Goal: Task Accomplishment & Management: Manage account settings

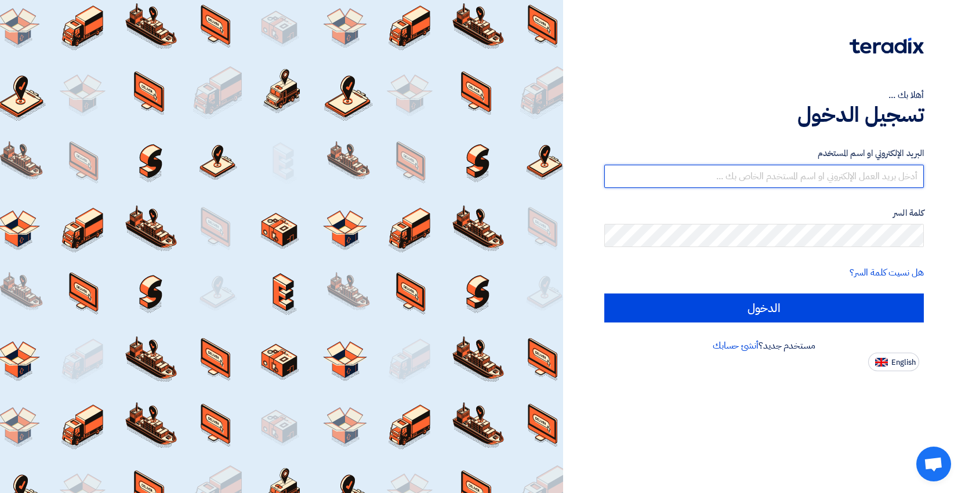
type input "[EMAIL_ADDRESS][PERSON_NAME][DOMAIN_NAME]"
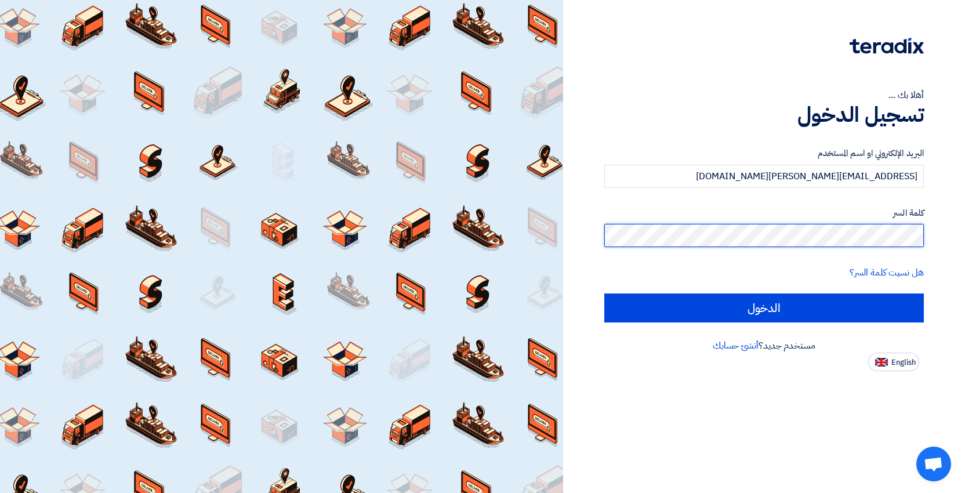
click at [764, 308] on input "الدخول" at bounding box center [765, 308] width 320 height 29
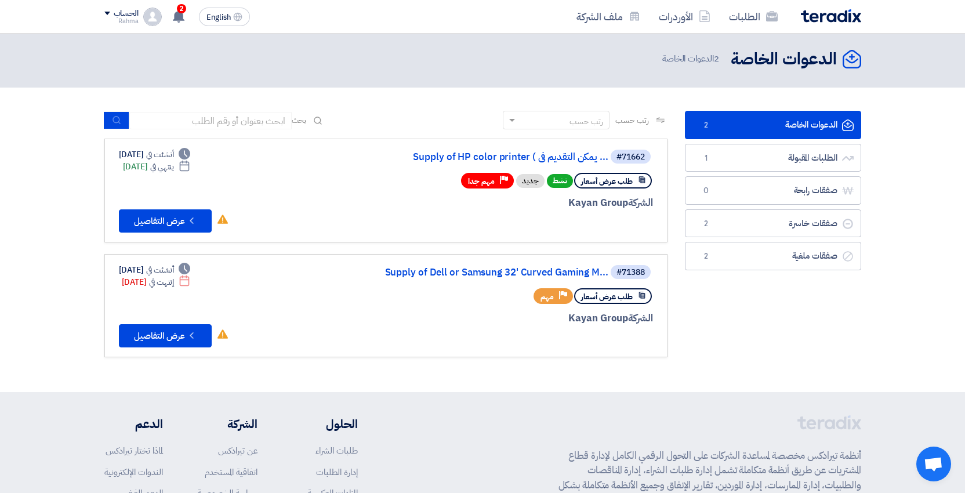
scroll to position [1, 0]
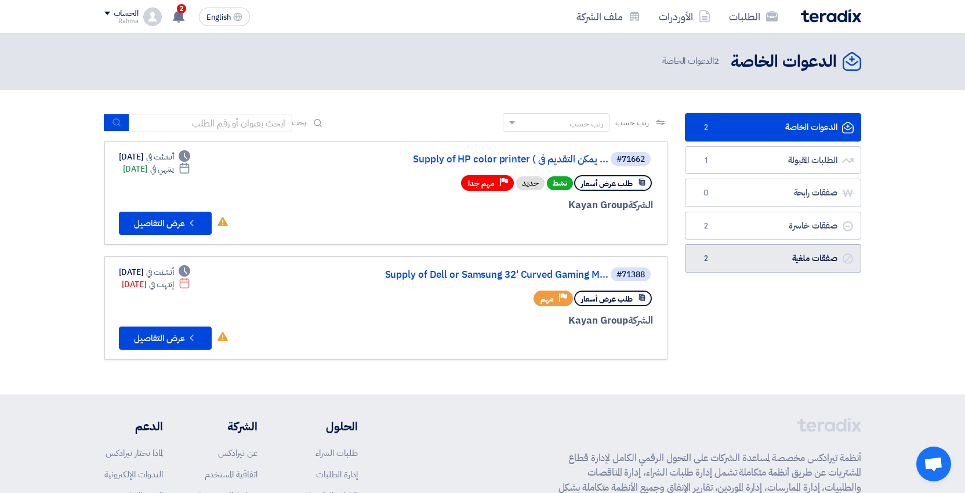
click at [753, 256] on link "صفقات ملغية صفقات ملغية 2" at bounding box center [773, 258] width 176 height 28
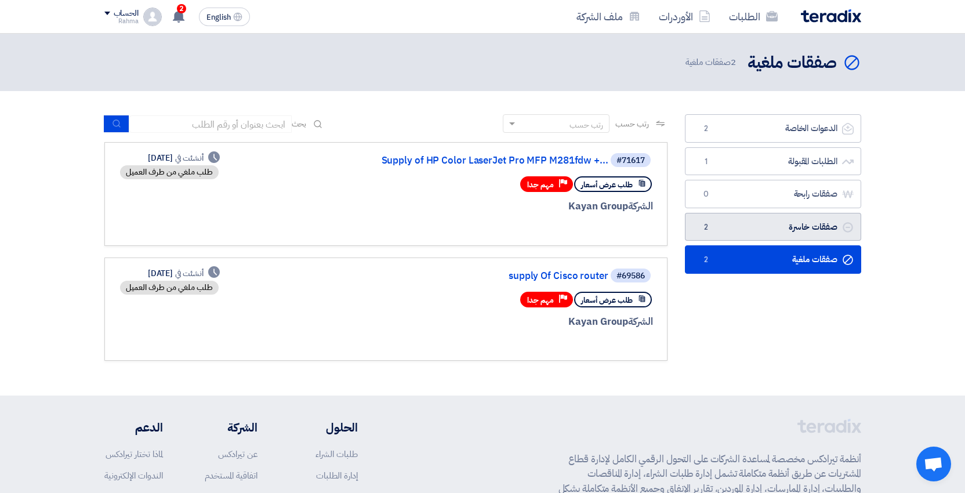
click at [748, 223] on link "صفقات خاسرة صفقات خاسرة 2" at bounding box center [773, 227] width 176 height 28
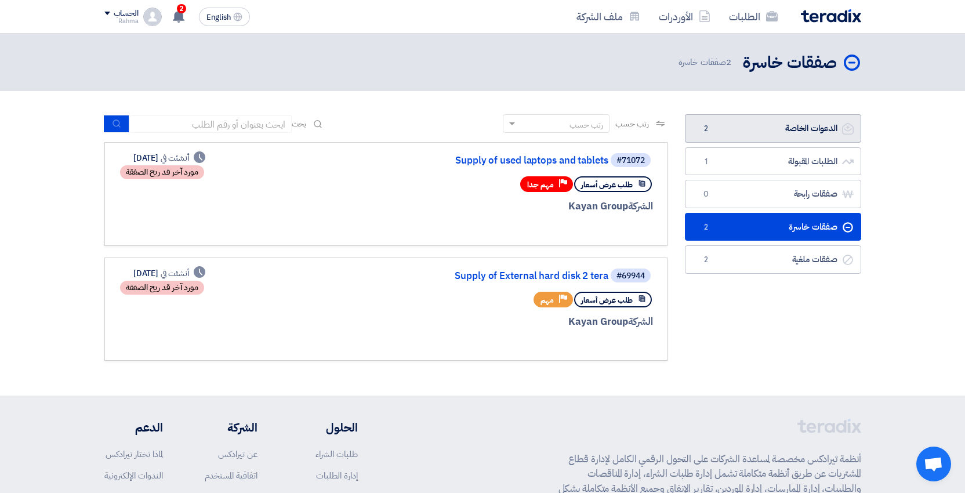
click at [754, 137] on link "الدعوات الخاصة الدعوات الخاصة 2" at bounding box center [773, 128] width 176 height 28
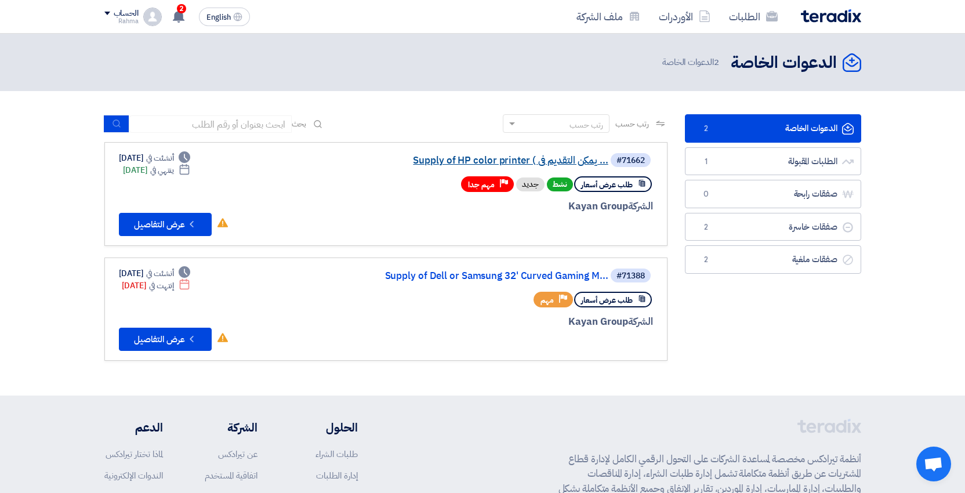
click at [455, 161] on link "Supply of HP color printer ( يمكن التقديم فى ..." at bounding box center [493, 160] width 232 height 10
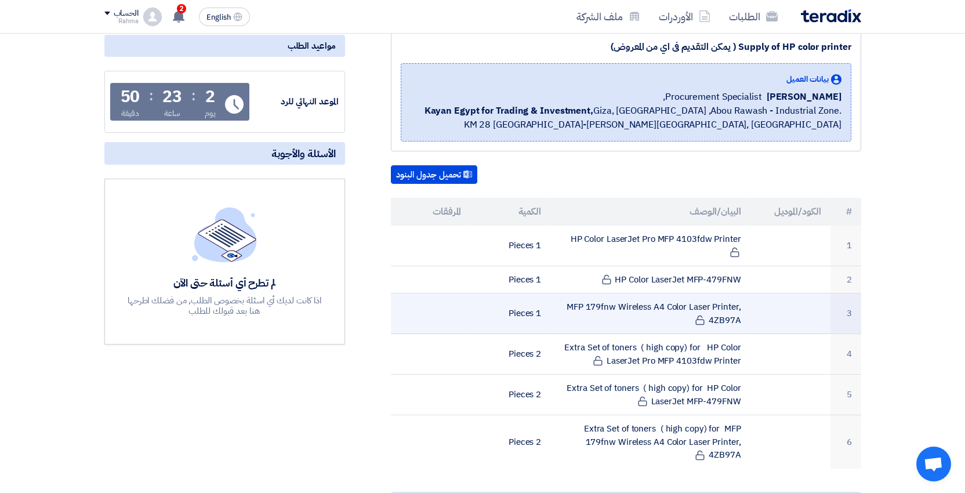
scroll to position [149, 0]
